Goal: Transaction & Acquisition: Download file/media

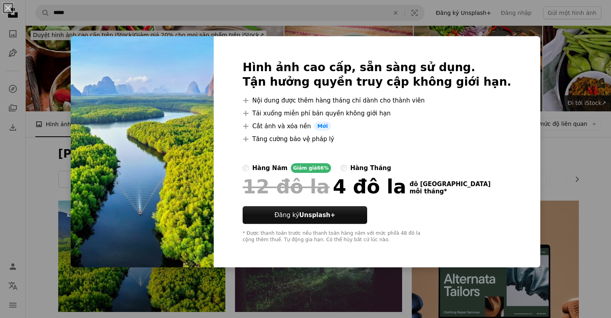
scroll to position [116, 0]
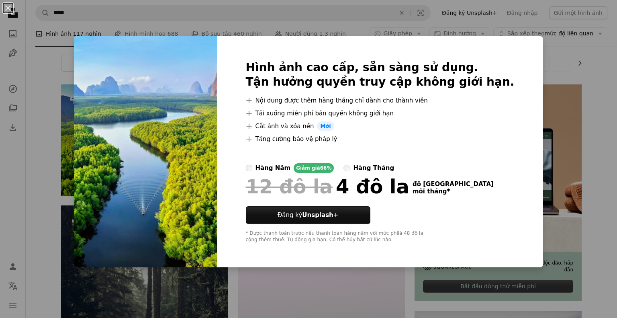
click at [415, 4] on div "An X shape Hình ảnh cao cấp, sẵn sàng sử dụng. Tận hưởng quyền truy cập không g…" at bounding box center [308, 159] width 617 height 318
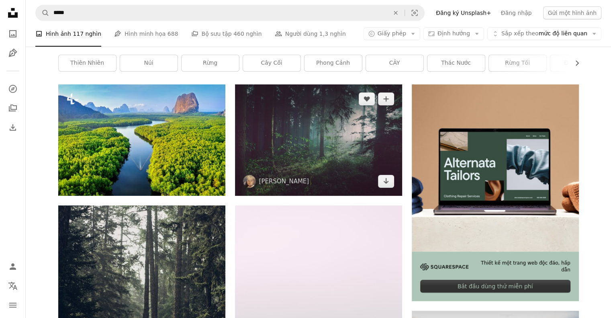
drag, startPoint x: 174, startPoint y: 165, endPoint x: 368, endPoint y: 154, distance: 193.6
click at [368, 154] on img at bounding box center [318, 139] width 167 height 111
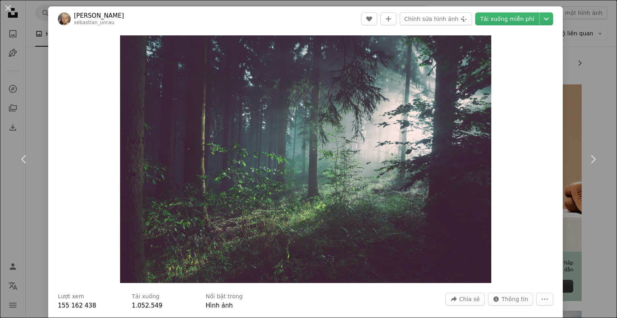
click at [42, 101] on div "An X shape Chevron left Chevron right [PERSON_NAME] sebastian_unrau A heart A p…" at bounding box center [308, 159] width 617 height 318
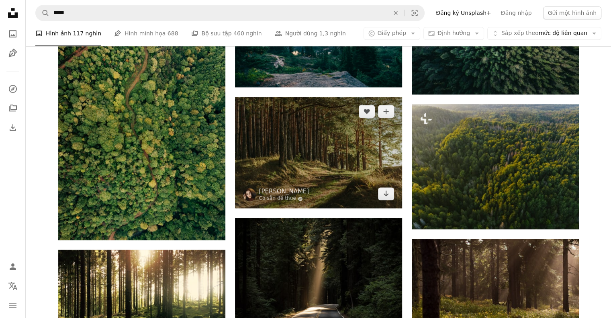
scroll to position [719, 0]
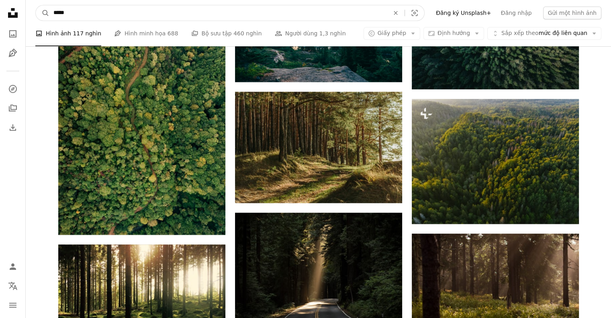
click at [85, 20] on input "*****" at bounding box center [218, 12] width 338 height 15
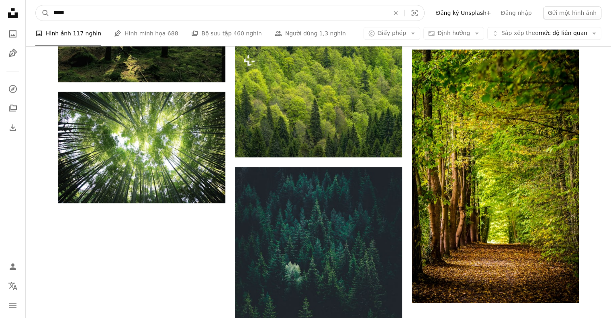
scroll to position [920, 0]
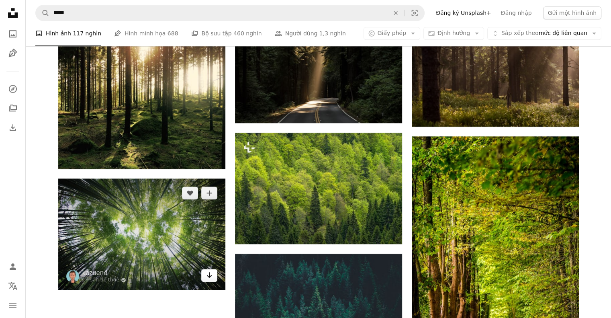
click at [211, 278] on icon "Arrow pointing down" at bounding box center [209, 275] width 6 height 10
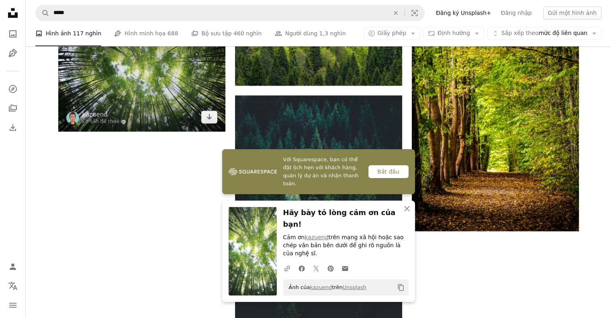
scroll to position [1081, 0]
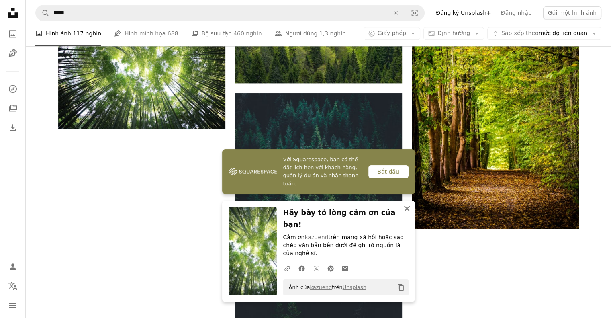
click at [407, 211] on icon "button" at bounding box center [407, 209] width 6 height 6
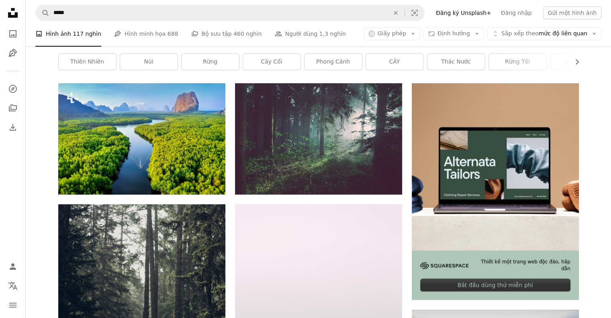
scroll to position [116, 0]
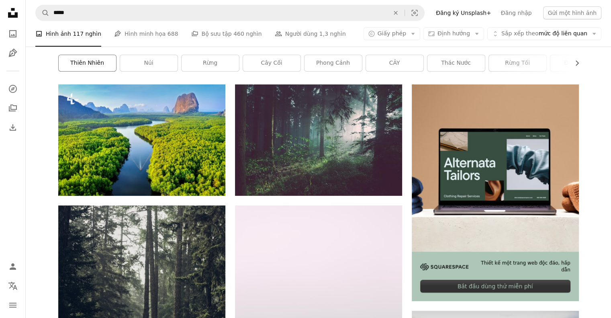
click at [100, 66] on font "thiên nhiên" at bounding box center [87, 62] width 34 height 6
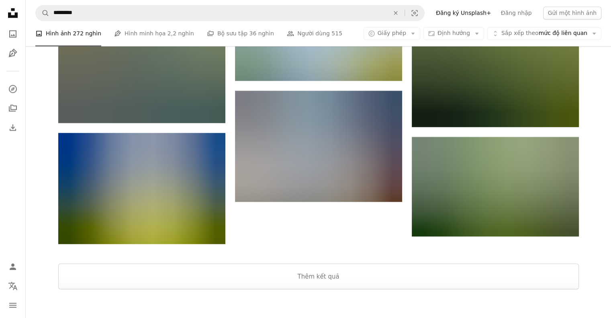
scroll to position [1366, 0]
